Goal: Information Seeking & Learning: Learn about a topic

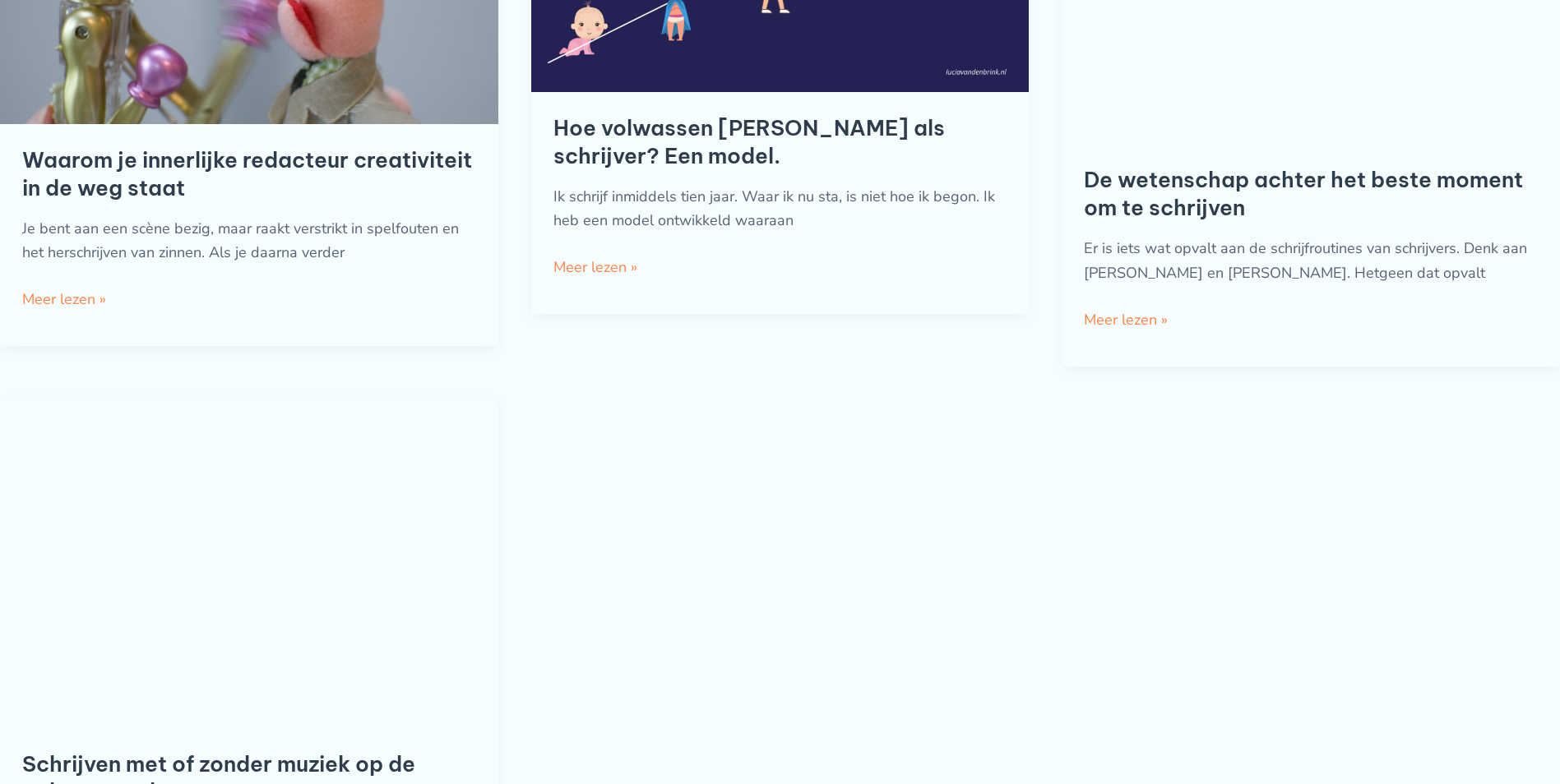
scroll to position [1727, 0]
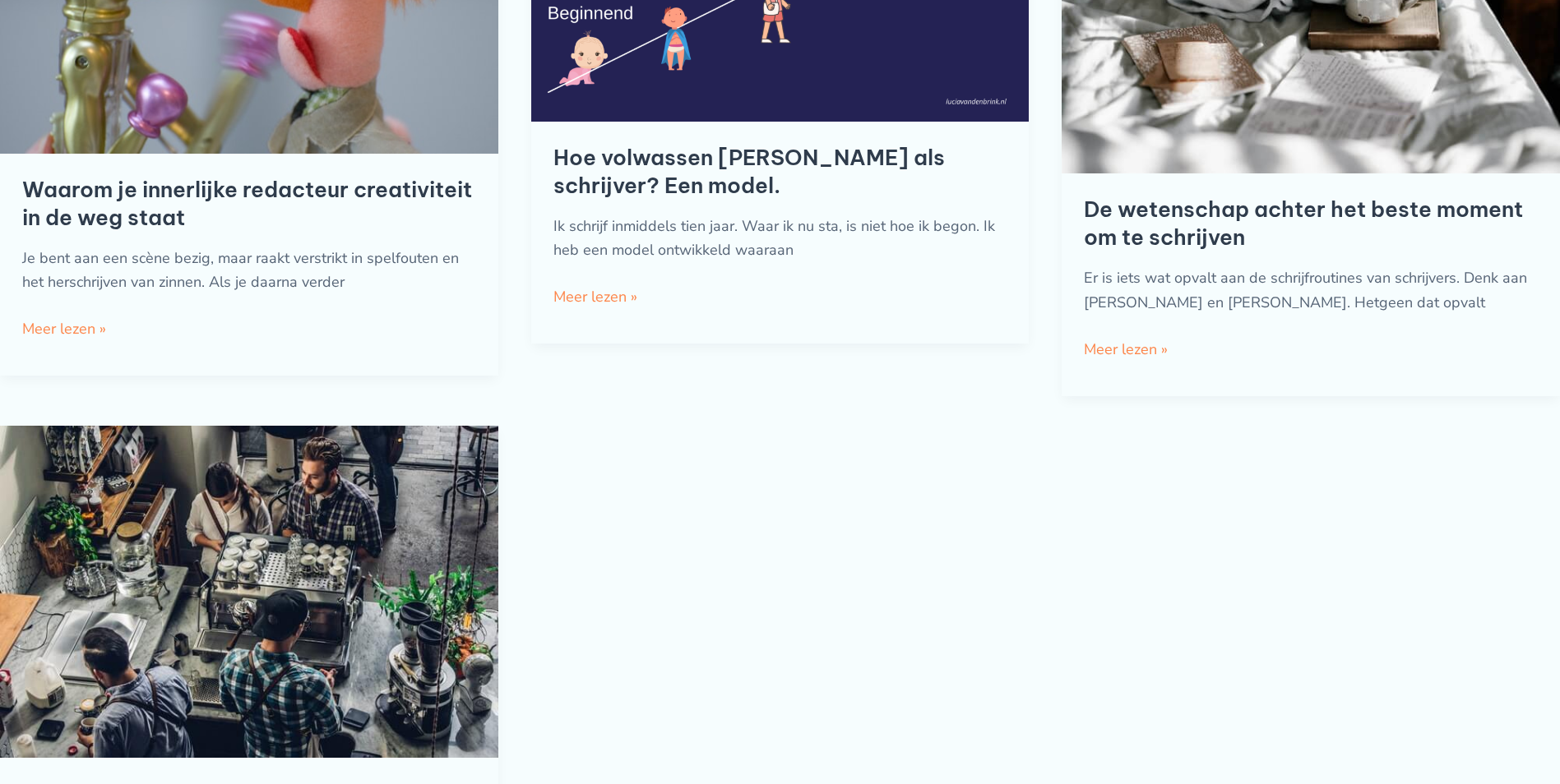
click at [1397, 191] on div "De wetenschap achter het beste moment om te schrijven Er is iets wat opvalt aan…" at bounding box center [1311, 107] width 454 height 532
click at [1119, 353] on link "De wetenschap achter het beste moment om te schrijven Meer lezen »" at bounding box center [1126, 350] width 84 height 25
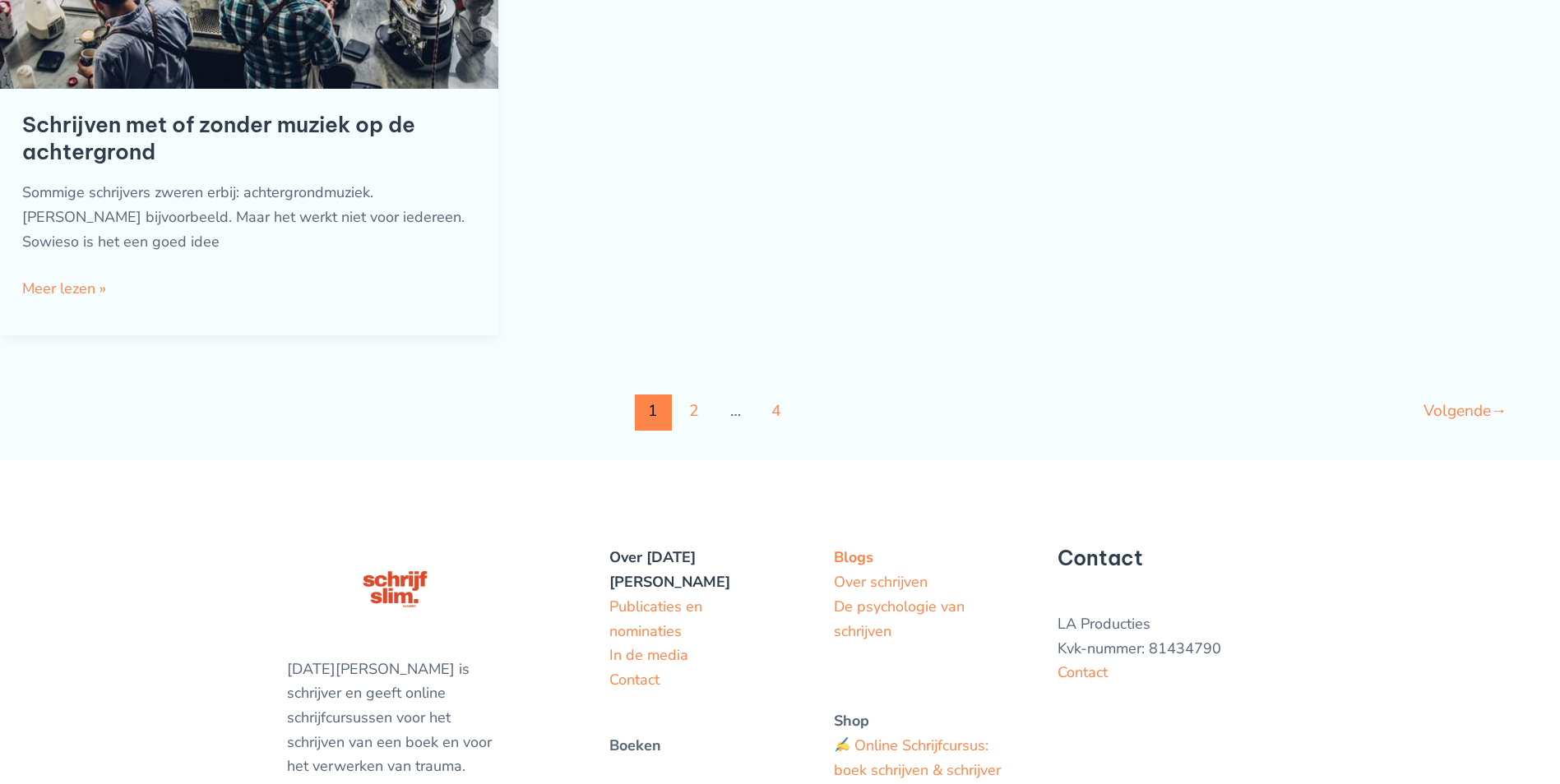
scroll to position [2466, 0]
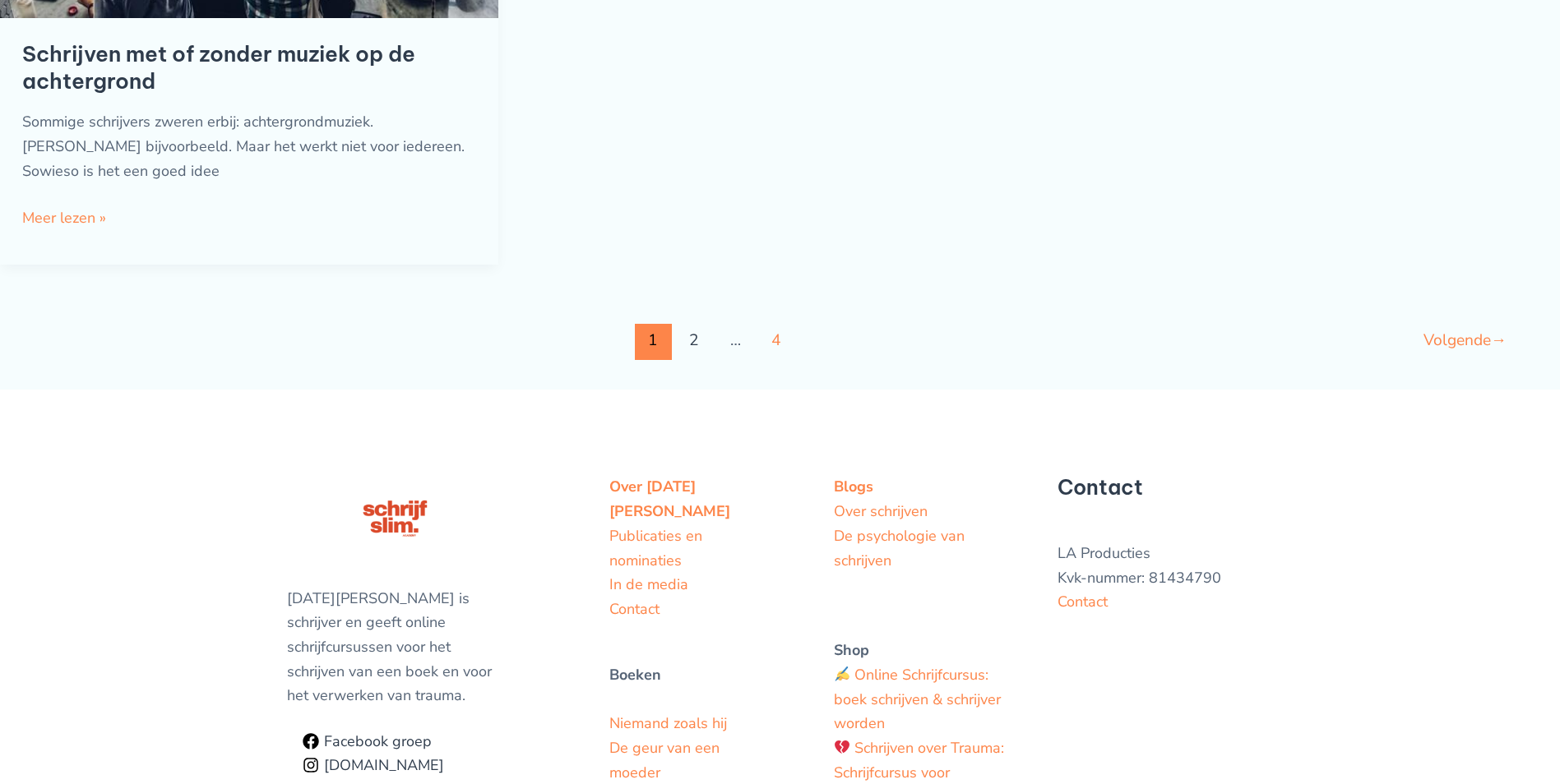
click at [702, 328] on link "2" at bounding box center [694, 342] width 37 height 37
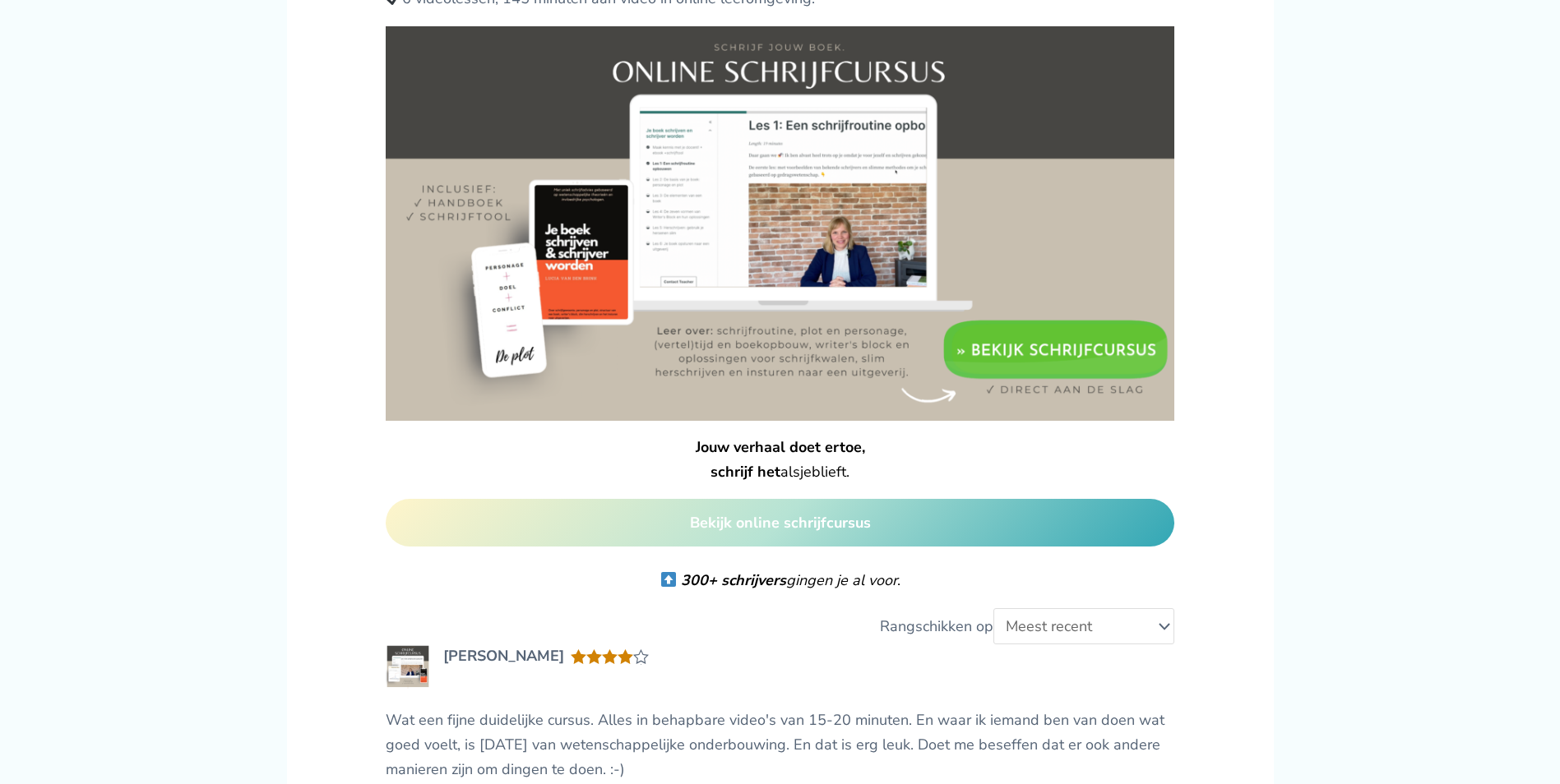
scroll to position [1562, 0]
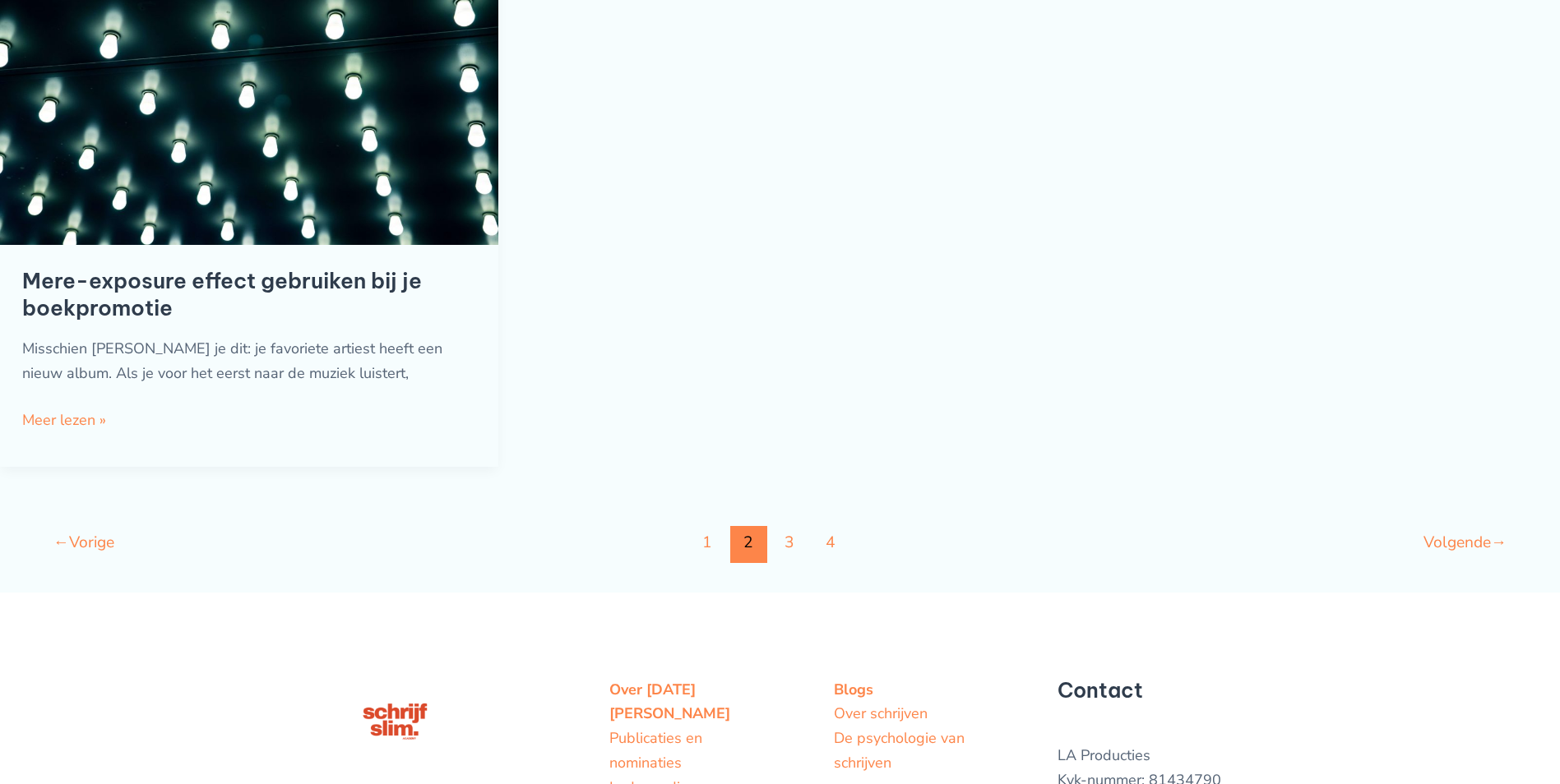
scroll to position [2137, 0]
click at [776, 525] on link "3" at bounding box center [789, 543] width 37 height 37
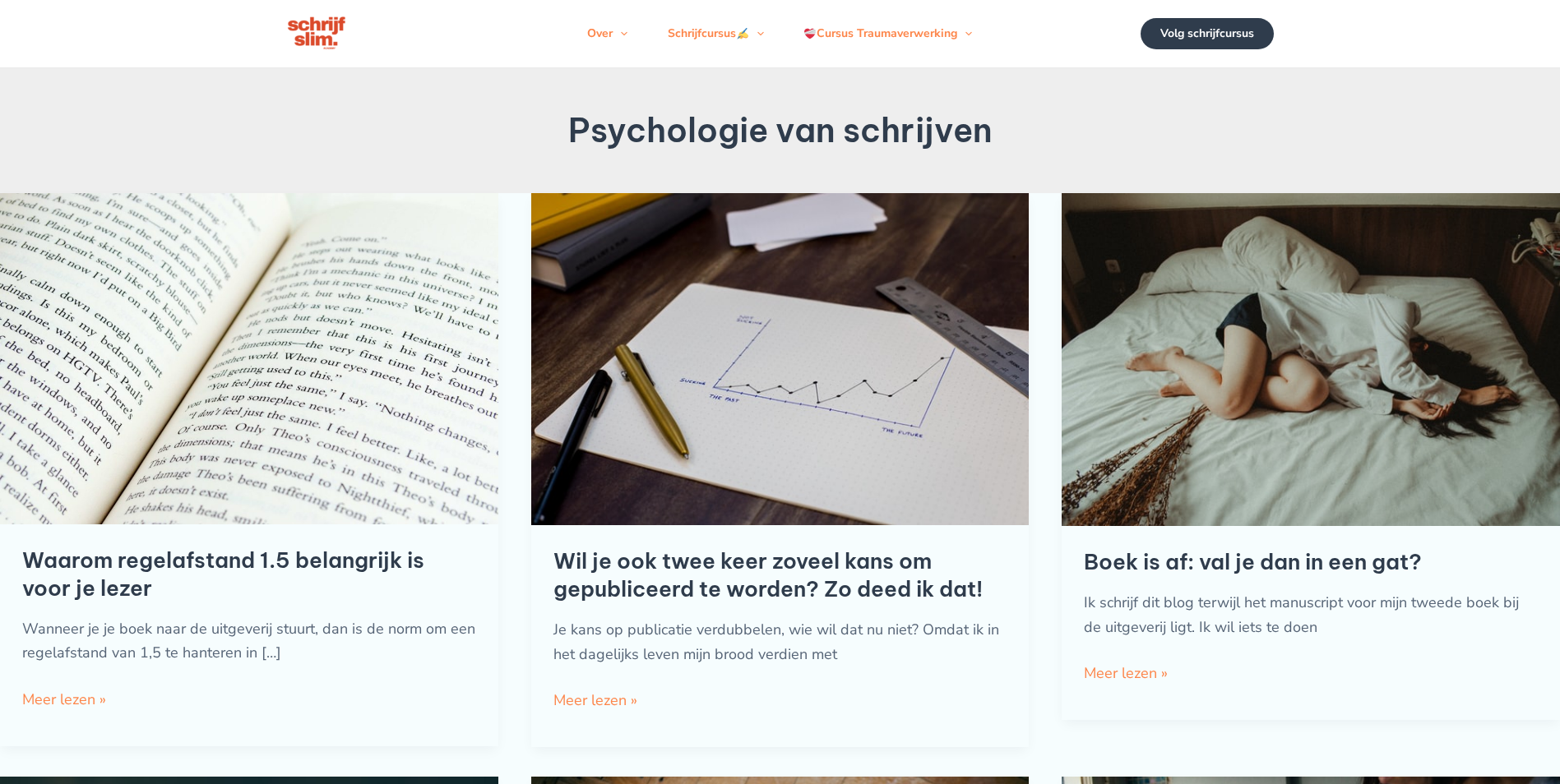
click at [446, 482] on img at bounding box center [249, 359] width 498 height 331
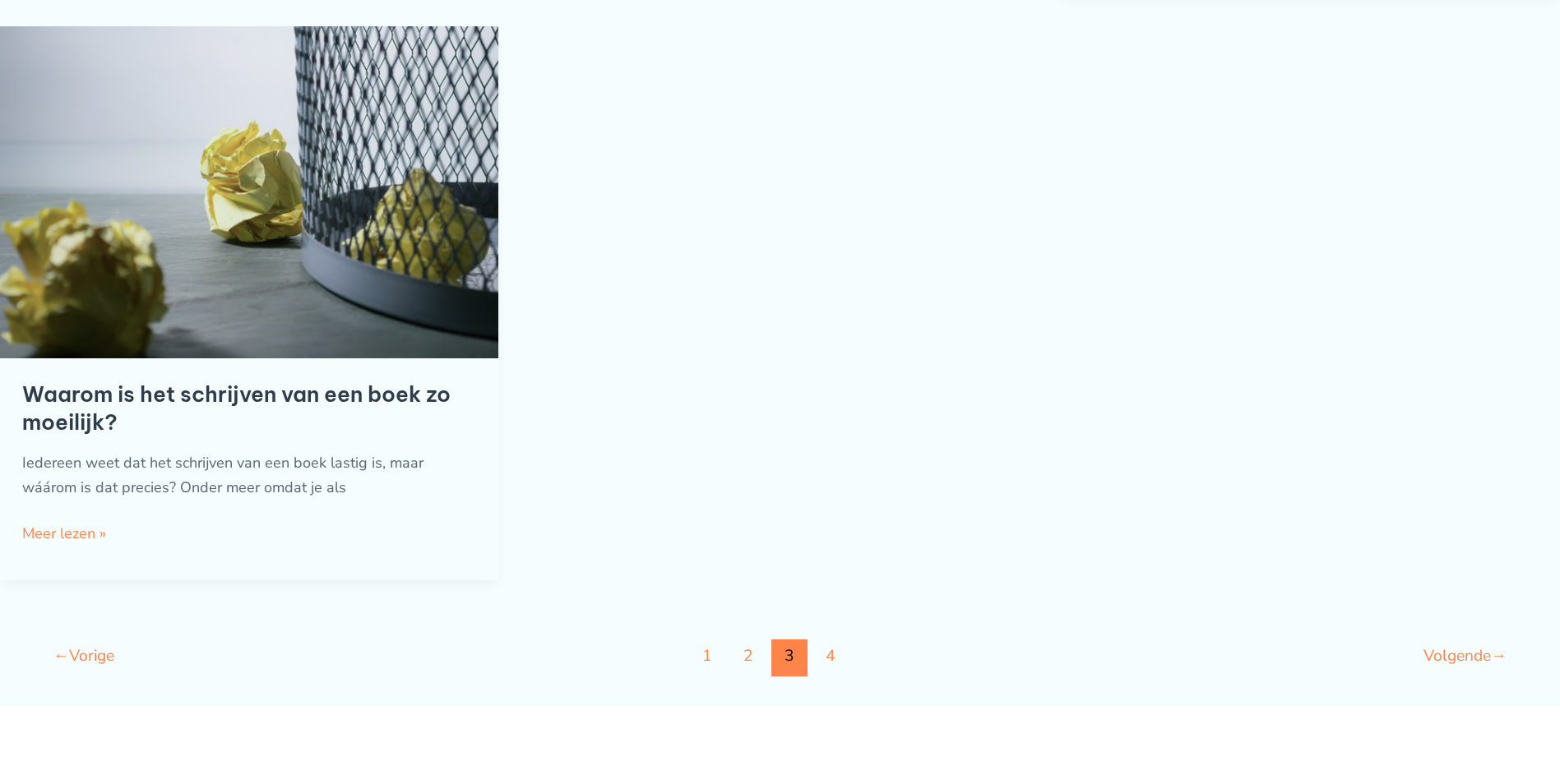
scroll to position [2384, 0]
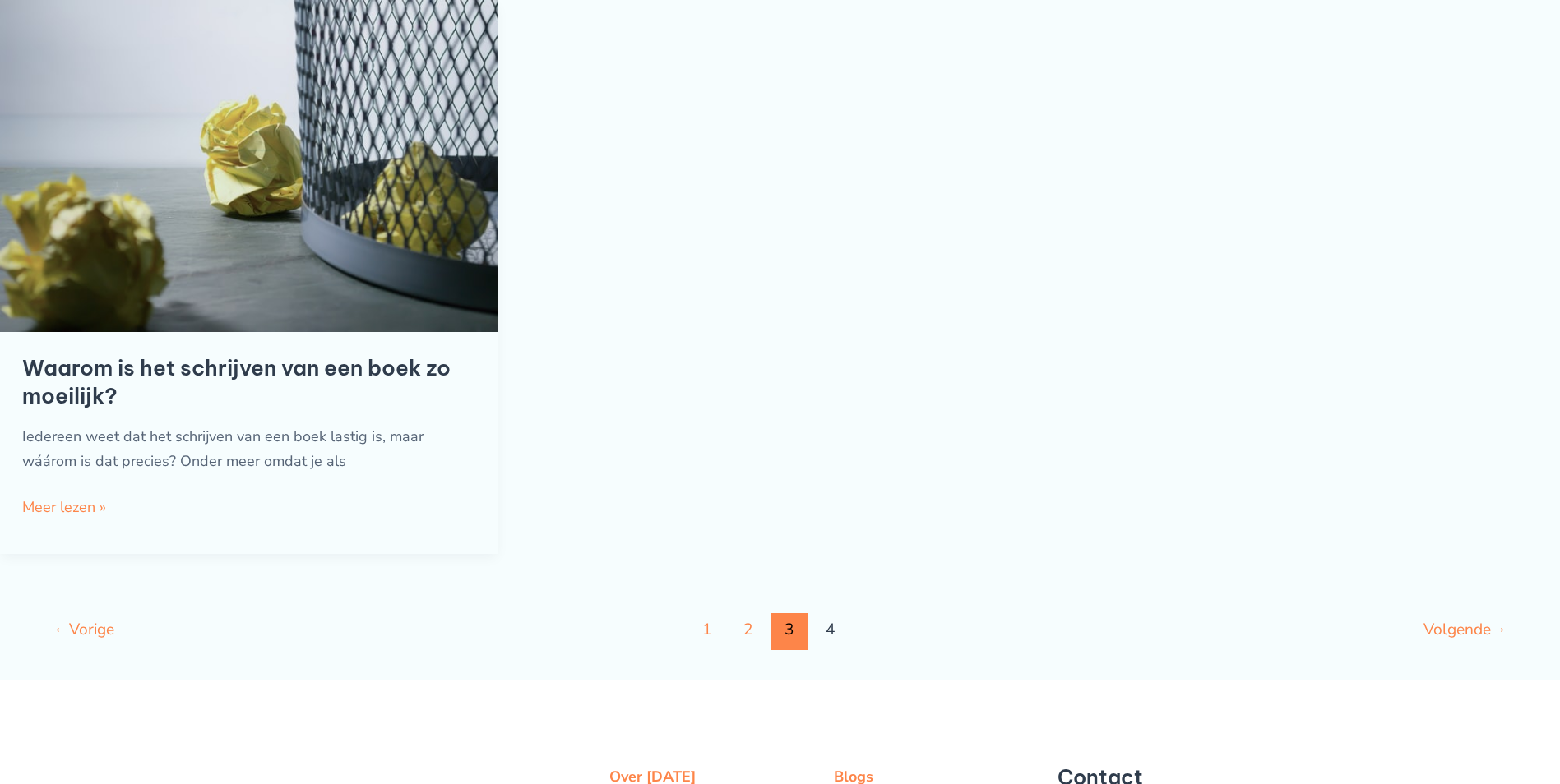
click at [841, 635] on link "4" at bounding box center [830, 631] width 37 height 37
click at [830, 630] on link "4" at bounding box center [830, 631] width 37 height 37
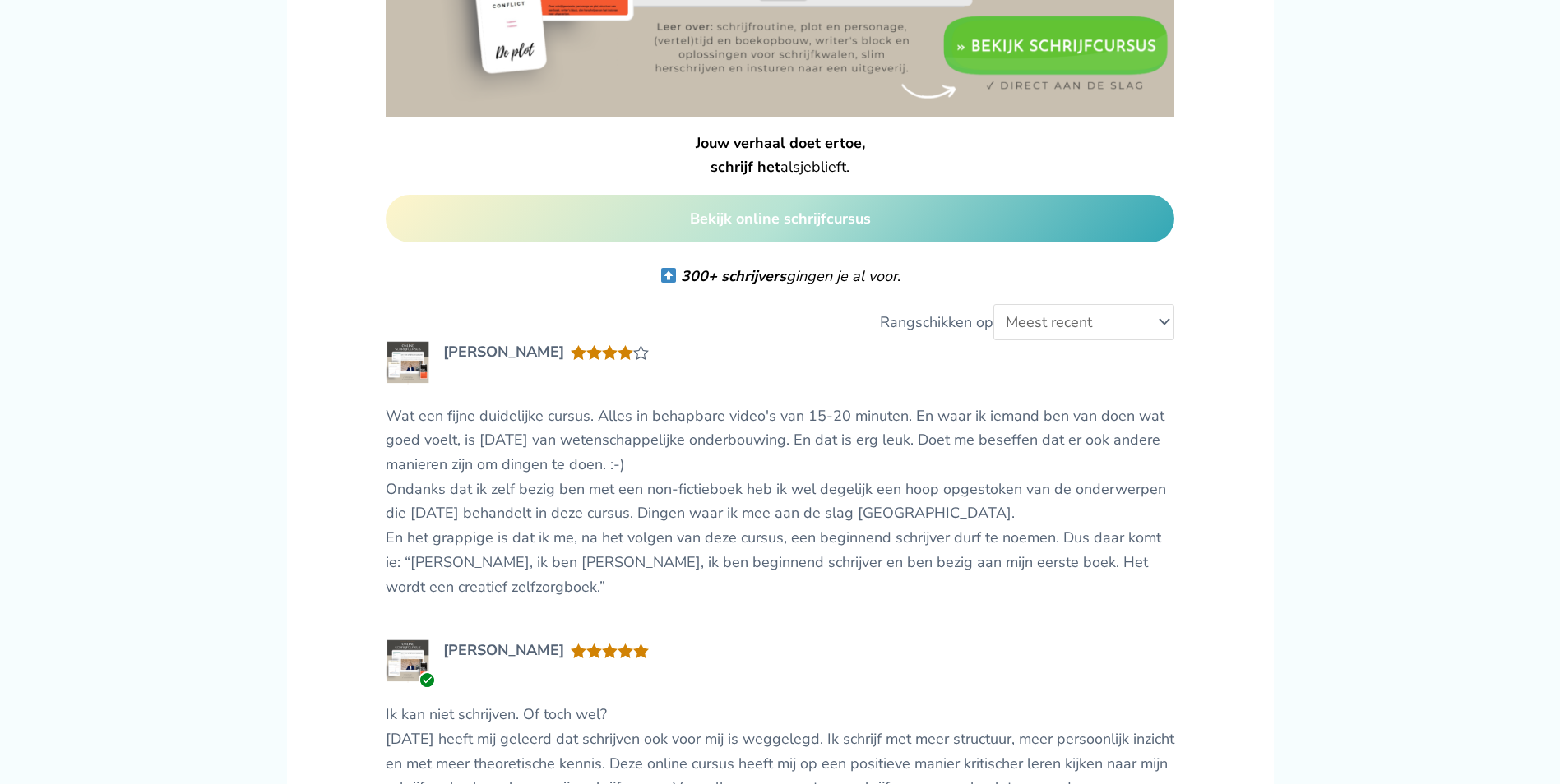
scroll to position [2959, 0]
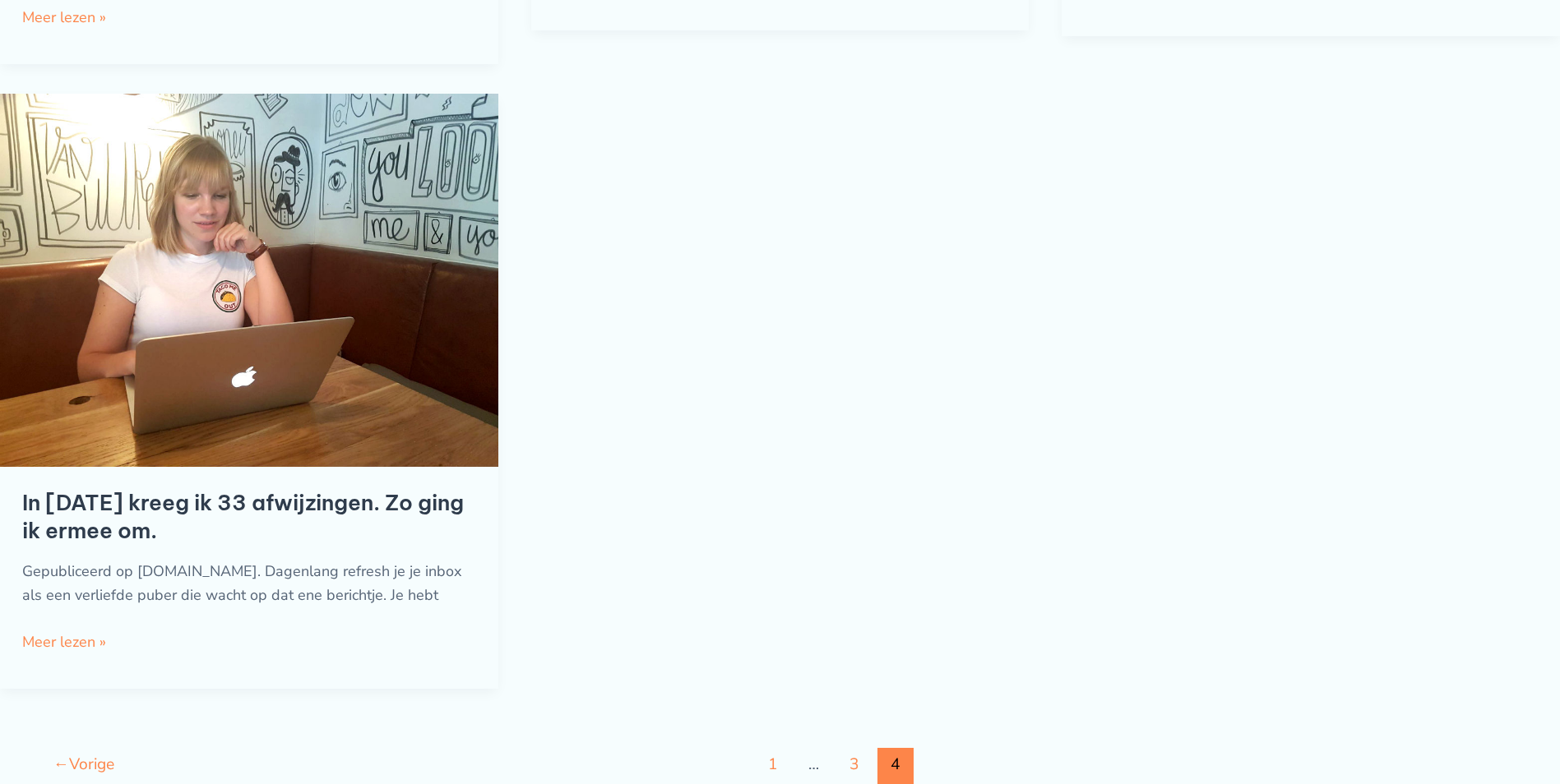
scroll to position [328, 0]
